Goal: Information Seeking & Learning: Learn about a topic

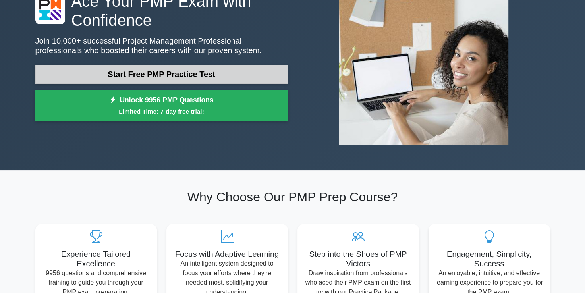
click at [173, 74] on link "Start Free PMP Practice Test" at bounding box center [161, 74] width 253 height 19
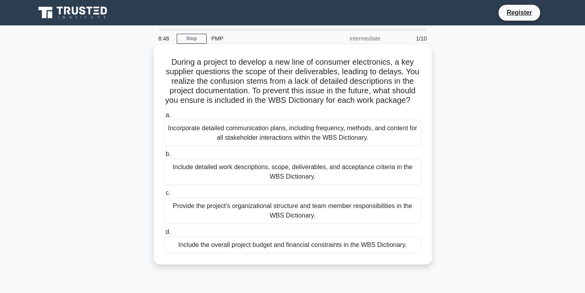
click at [244, 146] on div "Incorporate detailed communication plans, including frequency, methods, and con…" at bounding box center [293, 133] width 258 height 26
click at [164, 118] on input "a. Incorporate detailed communication plans, including frequency, methods, and …" at bounding box center [164, 115] width 0 height 5
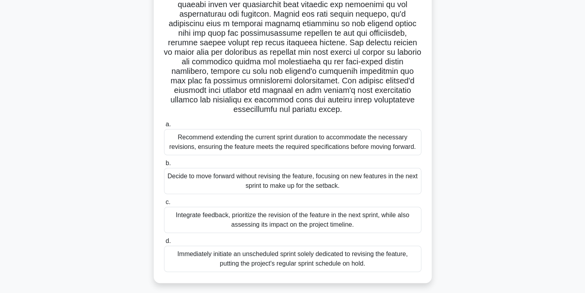
scroll to position [119, 0]
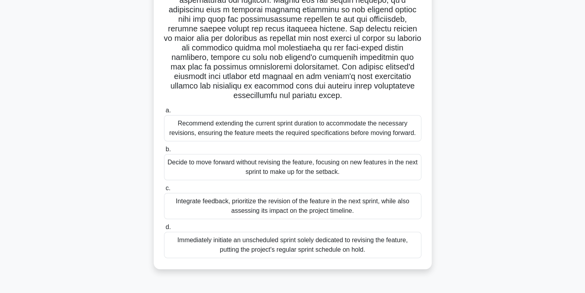
click at [287, 204] on div "Integrate feedback, prioritize the revision of the feature in the next sprint, …" at bounding box center [293, 206] width 258 height 26
click at [164, 191] on input "c. Integrate feedback, prioritize the revision of the feature in the next sprin…" at bounding box center [164, 188] width 0 height 5
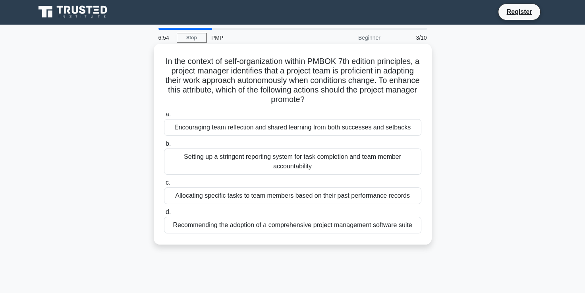
scroll to position [0, 0]
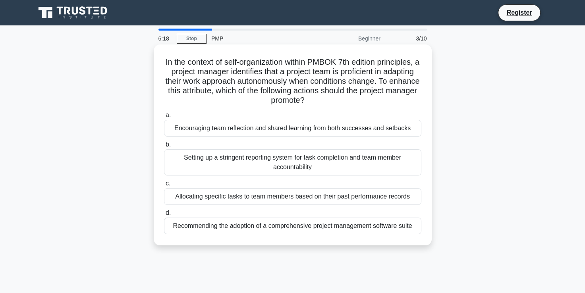
click at [289, 132] on div "Encouraging team reflection and shared learning from both successes and setbacks" at bounding box center [293, 128] width 258 height 17
click at [164, 118] on input "a. Encouraging team reflection and shared learning from both successes and setb…" at bounding box center [164, 115] width 0 height 5
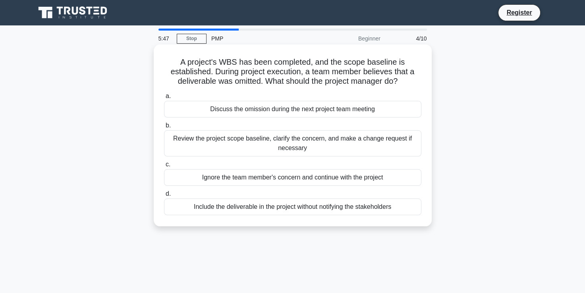
click at [296, 147] on div "Review the project scope baseline, clarify the concern, and make a change reque…" at bounding box center [293, 143] width 258 height 26
click at [164, 128] on input "b. Review the project scope baseline, clarify the concern, and make a change re…" at bounding box center [164, 125] width 0 height 5
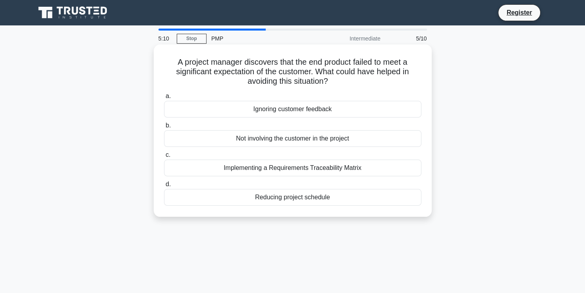
click at [294, 169] on div "Implementing a Requirements Traceability Matrix" at bounding box center [293, 168] width 258 height 17
click at [164, 158] on input "c. Implementing a Requirements Traceability Matrix" at bounding box center [164, 155] width 0 height 5
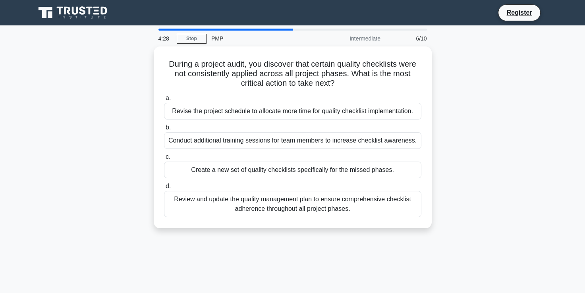
drag, startPoint x: 269, startPoint y: 140, endPoint x: 278, endPoint y: 230, distance: 91.1
click at [278, 230] on div "During a project audit, you discover that certain quality checklists were not c…" at bounding box center [293, 143] width 525 height 192
click at [495, 191] on div "During a project audit, you discover that certain quality checklists were not c…" at bounding box center [293, 143] width 525 height 192
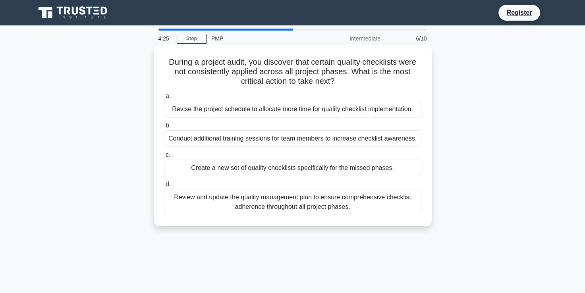
click at [322, 205] on div "Review and update the quality management plan to ensure comprehensive checklist…" at bounding box center [293, 202] width 258 height 26
click at [164, 187] on input "d. Review and update the quality management plan to ensure comprehensive checkl…" at bounding box center [164, 184] width 0 height 5
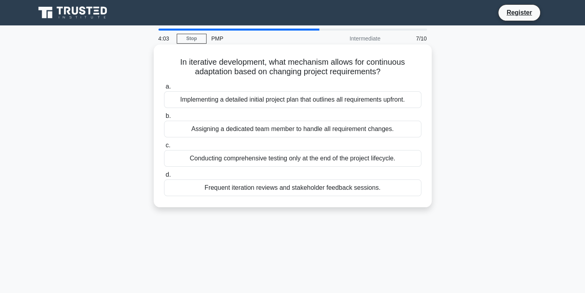
click at [281, 188] on div "Frequent iteration reviews and stakeholder feedback sessions." at bounding box center [293, 188] width 258 height 17
click at [164, 178] on input "d. Frequent iteration reviews and stakeholder feedback sessions." at bounding box center [164, 174] width 0 height 5
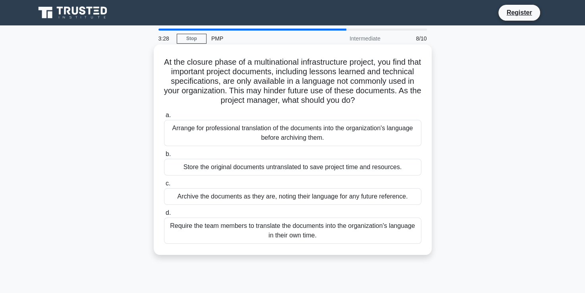
click at [254, 132] on div "Arrange for professional translation of the documents into the organization's l…" at bounding box center [293, 133] width 258 height 26
click at [164, 118] on input "a. Arrange for professional translation of the documents into the organization'…" at bounding box center [164, 115] width 0 height 5
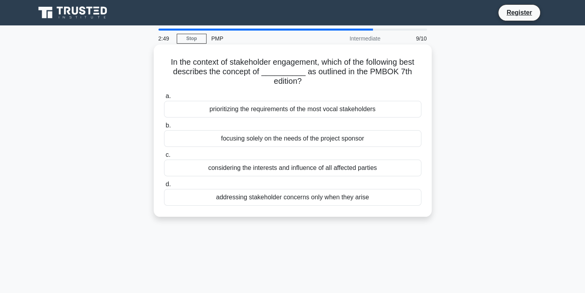
click at [248, 169] on div "considering the interests and influence of all affected parties" at bounding box center [293, 168] width 258 height 17
click at [164, 158] on input "c. considering the interests and influence of all affected parties" at bounding box center [164, 155] width 0 height 5
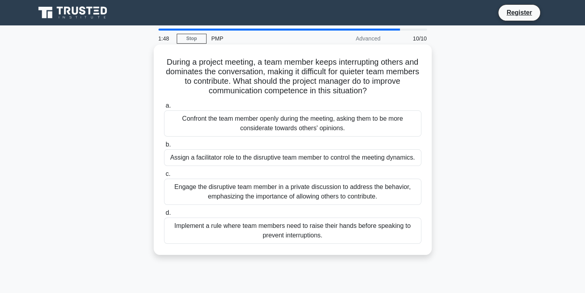
click at [289, 230] on div "Implement a rule where team members need to raise their hands before speaking t…" at bounding box center [293, 231] width 258 height 26
click at [164, 216] on input "d. Implement a rule where team members need to raise their hands before speakin…" at bounding box center [164, 213] width 0 height 5
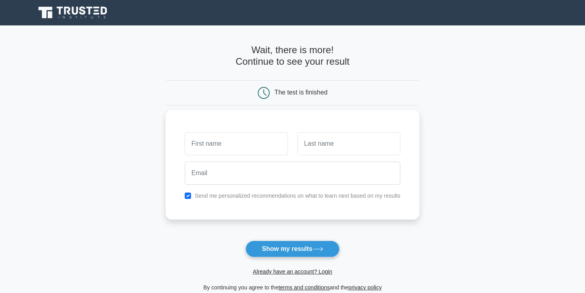
click at [229, 147] on input "text" at bounding box center [236, 143] width 103 height 23
type input "lazarus"
click at [357, 145] on input "text" at bounding box center [349, 143] width 103 height 23
type input "ngeno"
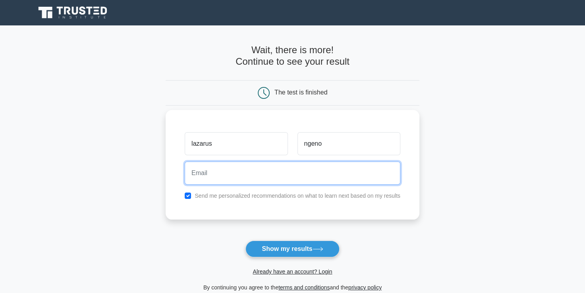
click at [259, 168] on input "email" at bounding box center [293, 173] width 216 height 23
type input "lndalifilwa@gmail.com"
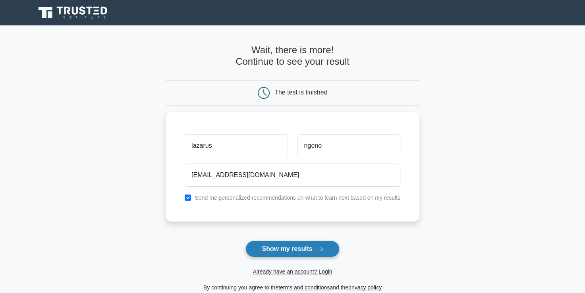
click at [283, 249] on button "Show my results" at bounding box center [293, 249] width 94 height 17
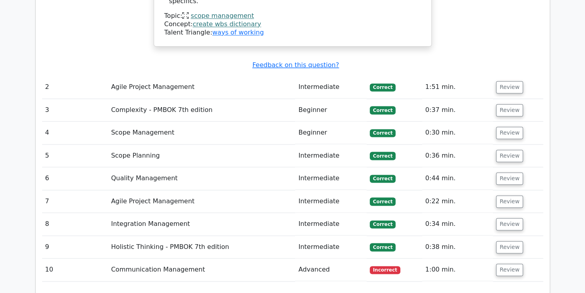
scroll to position [1192, 0]
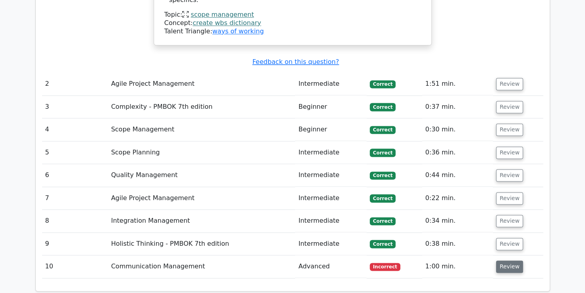
click at [505, 261] on button "Review" at bounding box center [509, 267] width 27 height 12
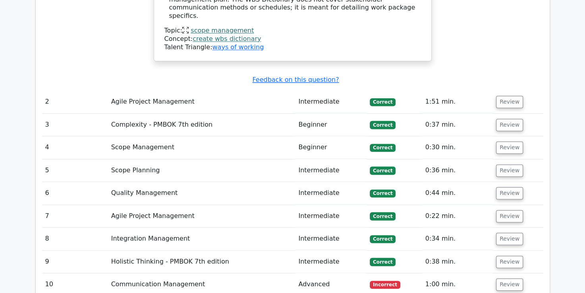
scroll to position [1113, 0]
